Goal: Task Accomplishment & Management: Manage account settings

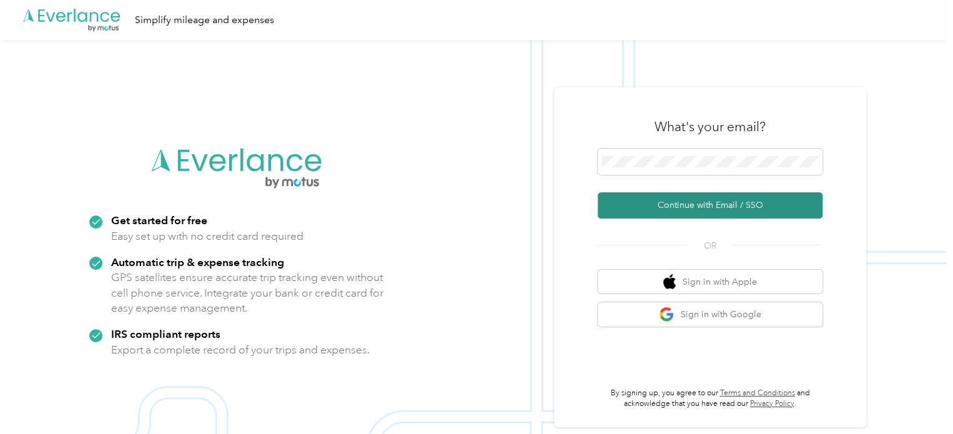
click at [726, 216] on button "Continue with Email / SSO" at bounding box center [710, 205] width 225 height 26
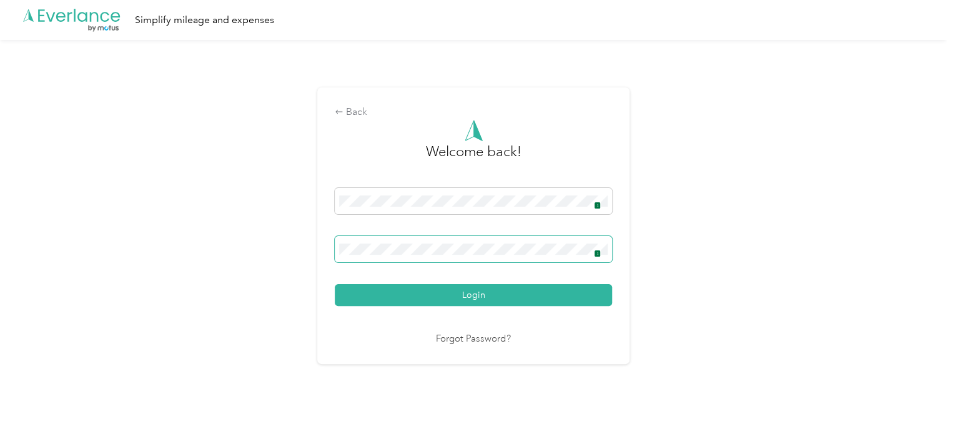
click at [598, 244] on img at bounding box center [594, 249] width 10 height 10
click at [553, 293] on button "Login" at bounding box center [473, 295] width 277 height 22
